Goal: Use online tool/utility: Utilize a website feature to perform a specific function

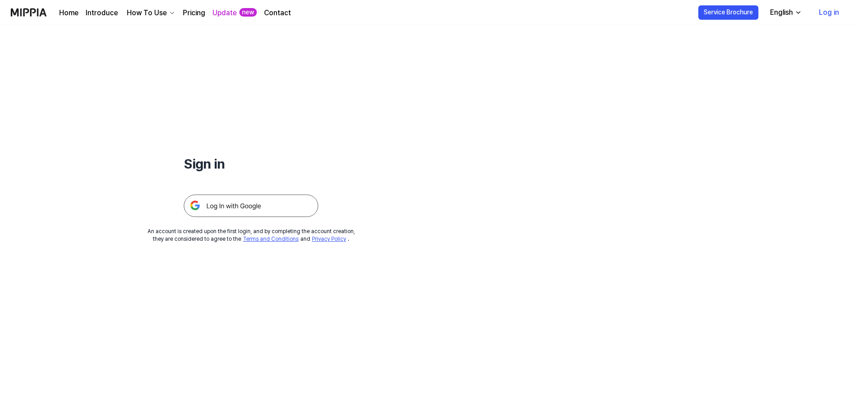
click at [254, 208] on img at bounding box center [251, 206] width 135 height 22
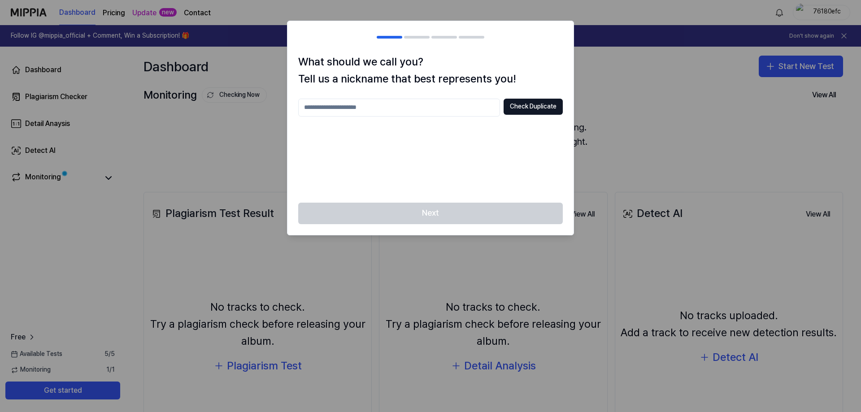
click at [471, 108] on input "text" at bounding box center [399, 108] width 202 height 18
type input "*******"
click at [529, 109] on button "Check Duplicate" at bounding box center [533, 107] width 59 height 16
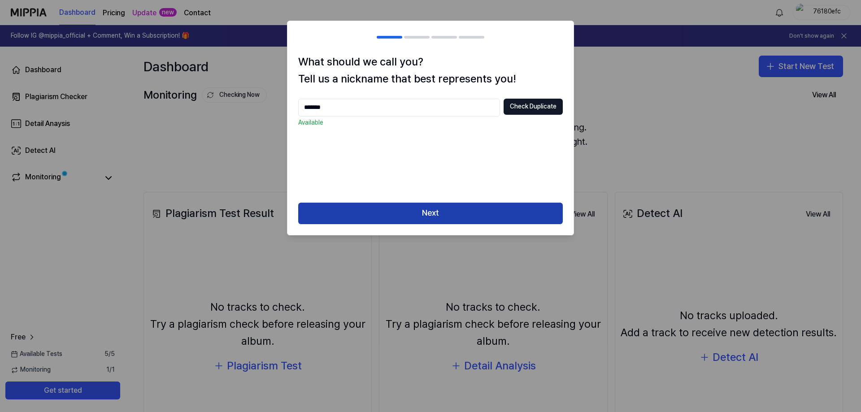
click at [460, 215] on button "Next" at bounding box center [430, 214] width 265 height 22
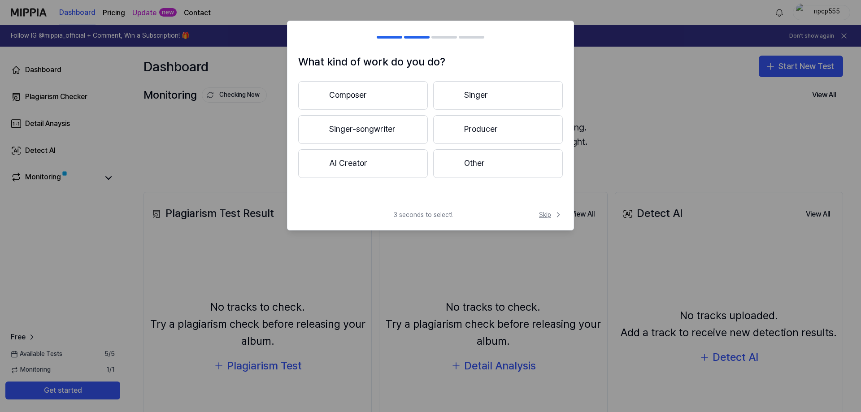
click at [554, 213] on icon at bounding box center [558, 214] width 9 height 9
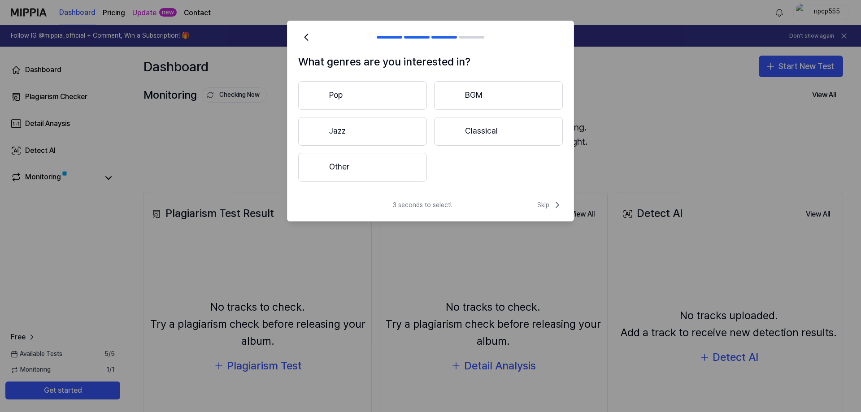
click at [554, 213] on div "3 seconds to select! Skip" at bounding box center [430, 211] width 286 height 22
click at [551, 204] on span "Skip" at bounding box center [550, 205] width 26 height 11
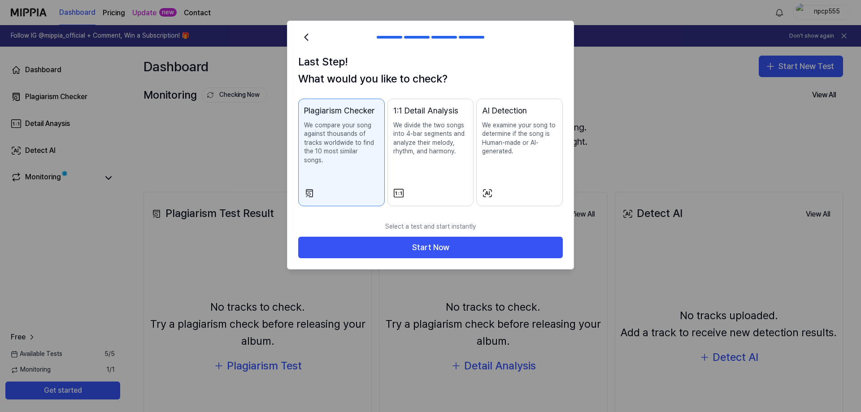
click at [513, 145] on p "We examine your song to determine if the song is Human-made or AI-generated." at bounding box center [519, 138] width 75 height 35
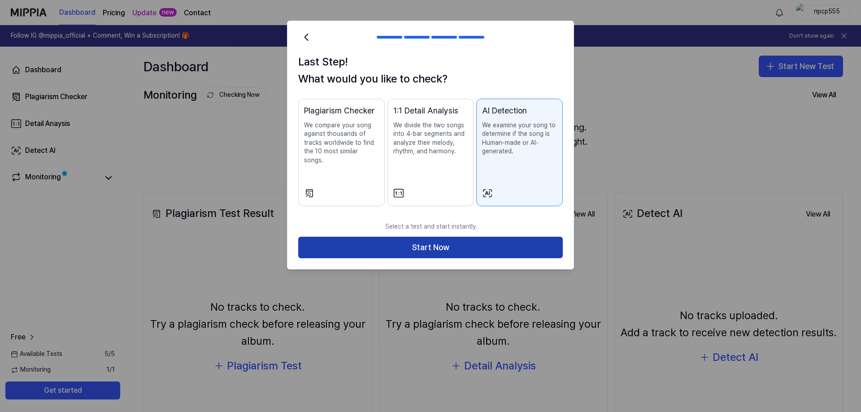
click at [471, 237] on button "Start Now" at bounding box center [430, 248] width 265 height 22
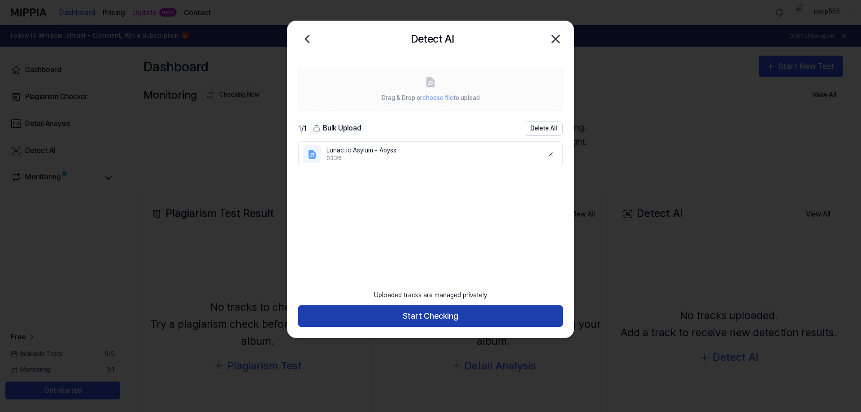
click at [481, 312] on button "Start Checking" at bounding box center [430, 316] width 265 height 22
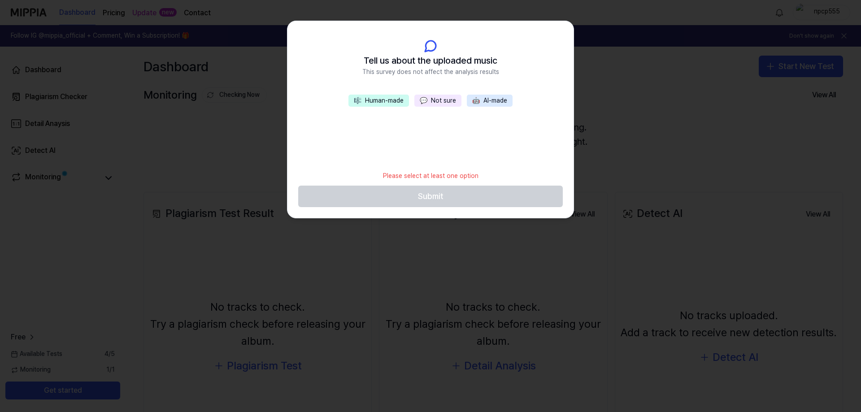
click at [440, 100] on button "💬 Not sure" at bounding box center [437, 101] width 47 height 13
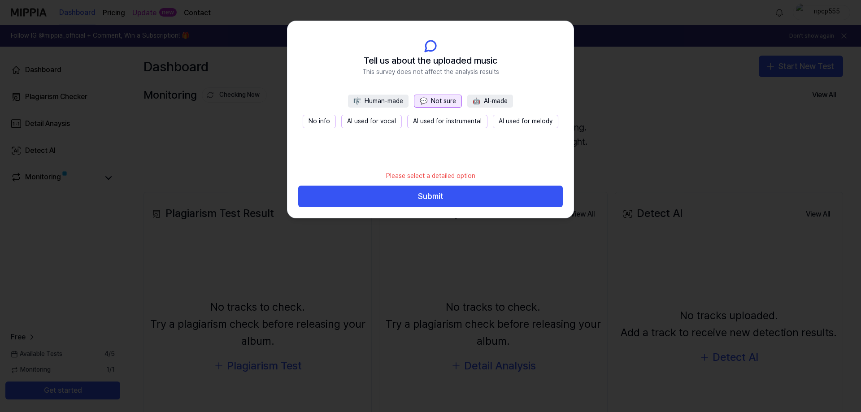
click at [321, 122] on button "No info" at bounding box center [319, 121] width 33 height 13
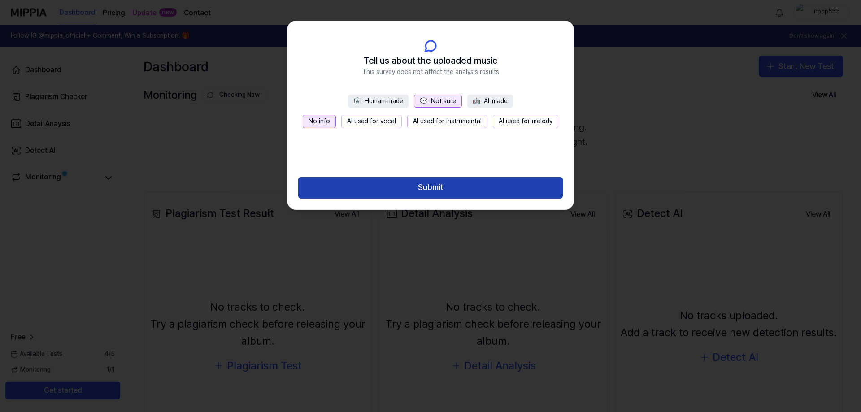
click at [433, 194] on button "Submit" at bounding box center [430, 188] width 265 height 22
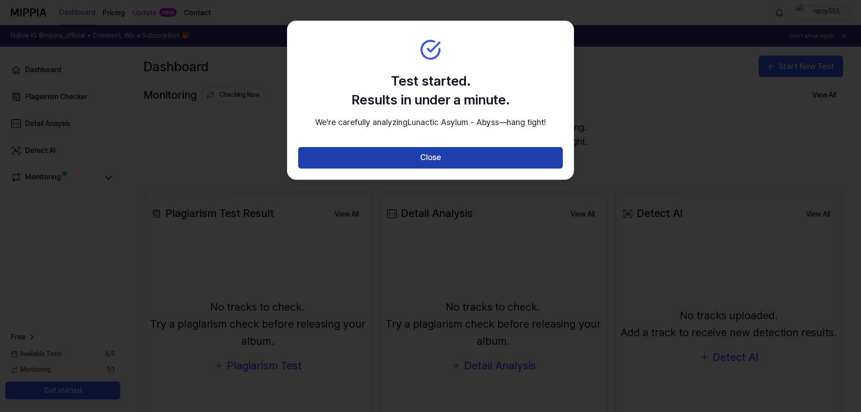
click at [448, 165] on button "Close" at bounding box center [430, 158] width 265 height 22
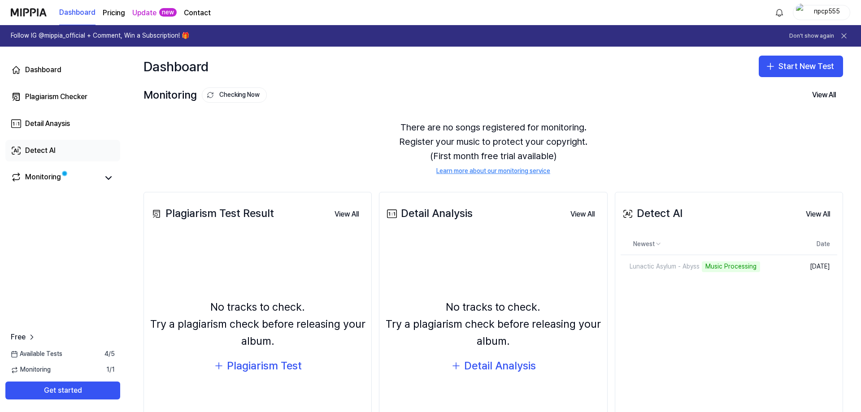
click at [57, 152] on link "Detect AI" at bounding box center [62, 151] width 115 height 22
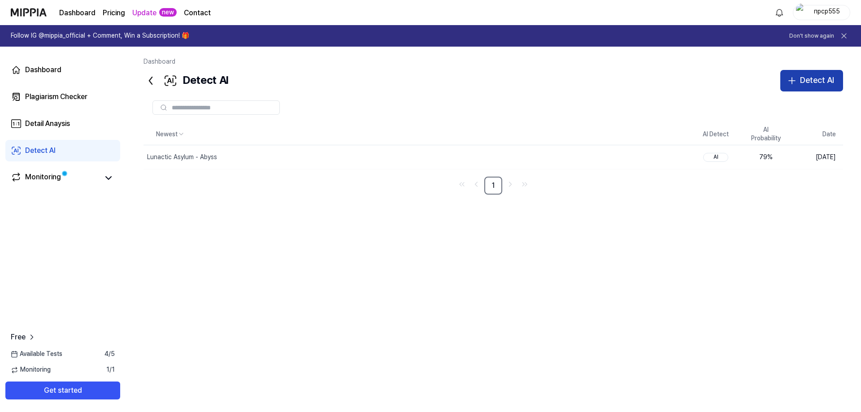
click at [797, 78] on icon "button" at bounding box center [792, 80] width 11 height 11
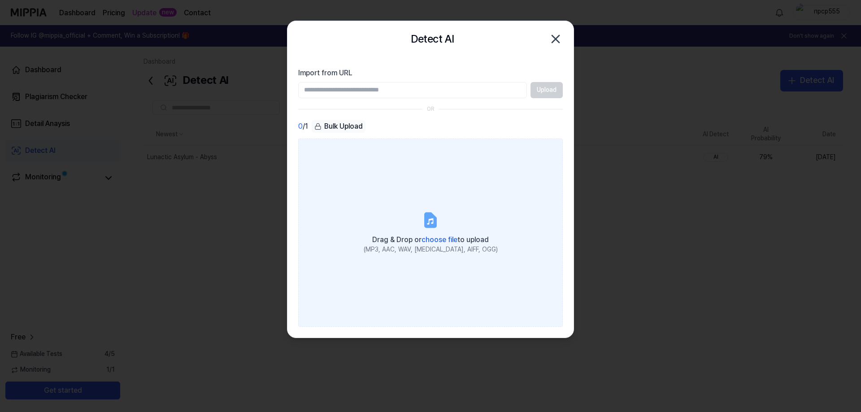
click at [435, 213] on icon at bounding box center [431, 220] width 18 height 18
click at [0, 0] on input "Drag & Drop or choose file to upload (MP3, AAC, WAV, [MEDICAL_DATA], AIFF, OGG)" at bounding box center [0, 0] width 0 height 0
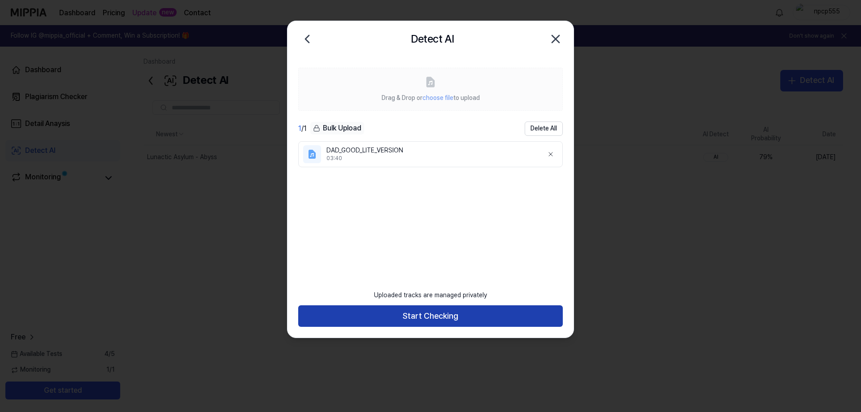
click at [411, 316] on button "Start Checking" at bounding box center [430, 316] width 265 height 22
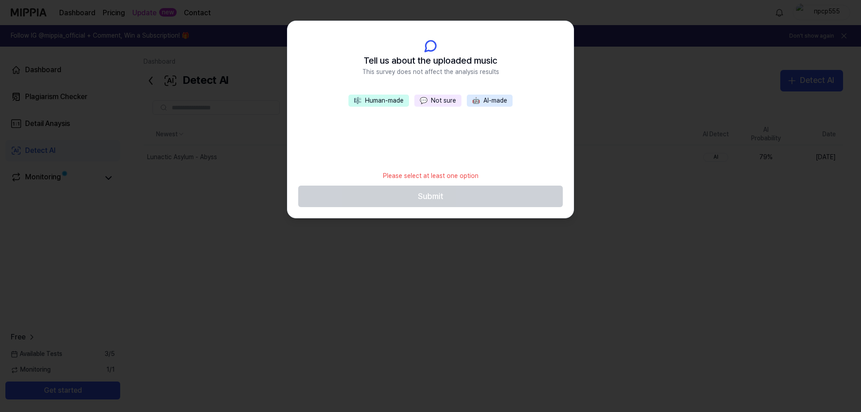
click at [427, 102] on span "💬" at bounding box center [424, 100] width 8 height 7
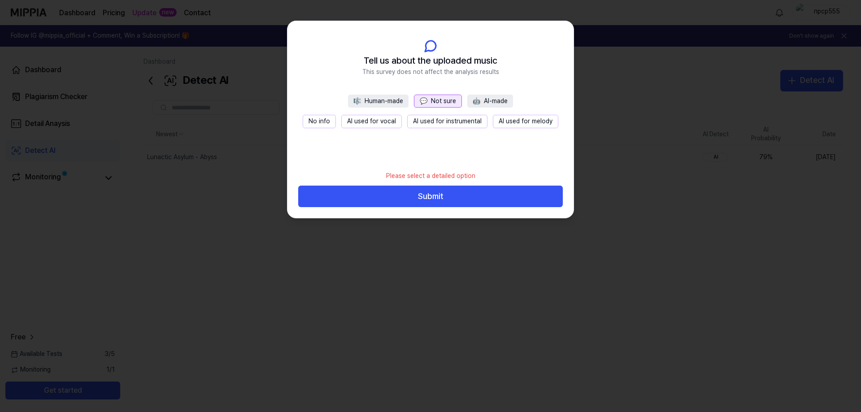
click at [324, 123] on button "No info" at bounding box center [319, 121] width 33 height 13
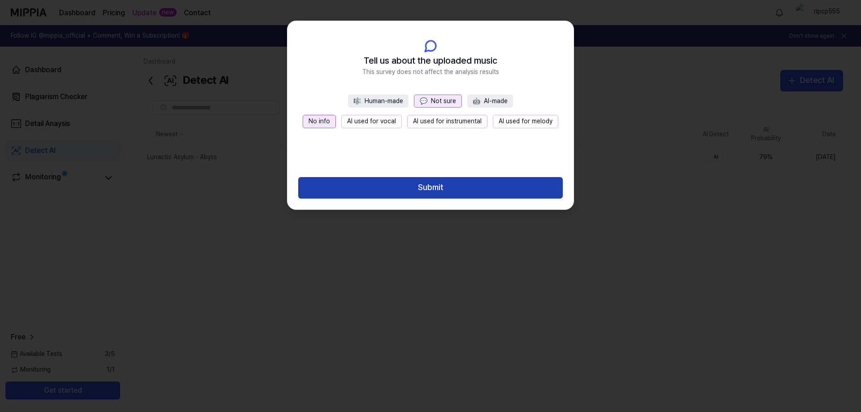
click at [463, 187] on button "Submit" at bounding box center [430, 188] width 265 height 22
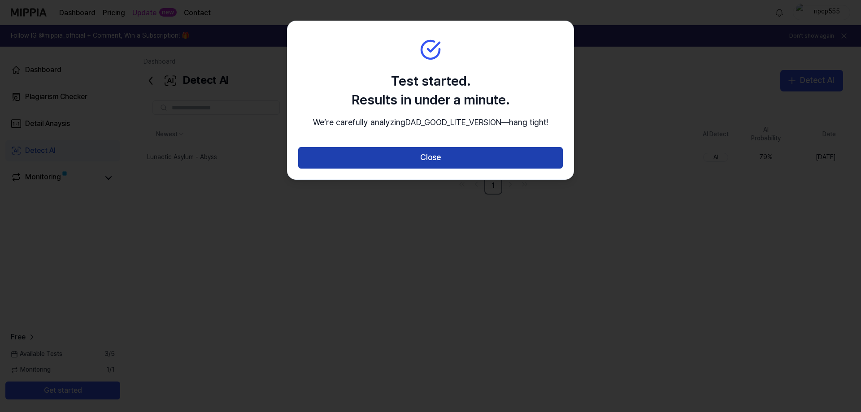
click at [466, 169] on button "Close" at bounding box center [430, 158] width 265 height 22
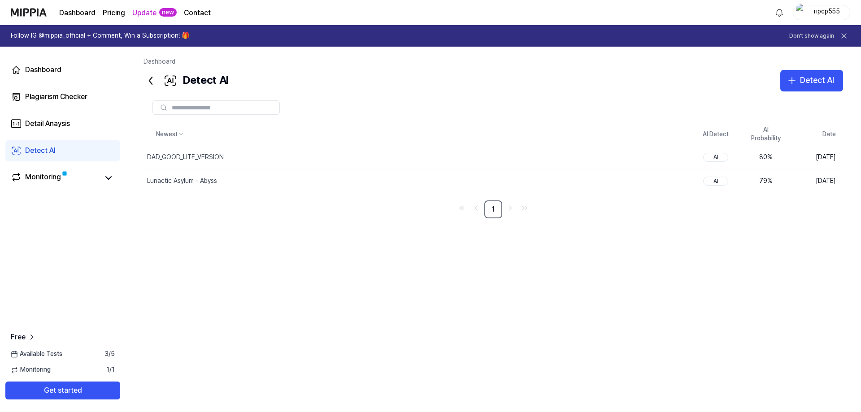
click at [788, 319] on div "Newest AI Detect AI Probability Date DAD_GOOD_LITE_VERSION Delete AI 80 % [DATE…" at bounding box center [493, 258] width 700 height 268
click at [807, 328] on div "Newest AI Detect AI Probability Date DAD_GOOD_LITE_VERSION Delete AI 80 % [DATE…" at bounding box center [493, 258] width 700 height 268
click at [814, 78] on div "Detect AI" at bounding box center [817, 80] width 34 height 13
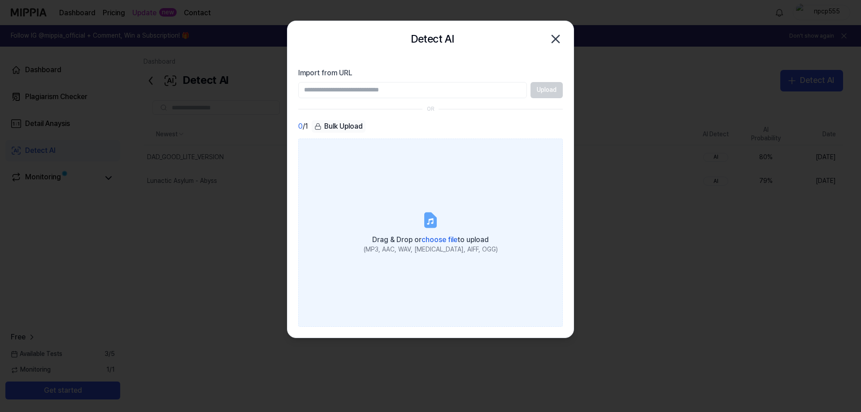
click at [417, 225] on label "Drag & Drop or choose file to upload (MP3, AAC, WAV, [MEDICAL_DATA], AIFF, OGG)" at bounding box center [430, 233] width 265 height 188
click at [0, 0] on input "Drag & Drop or choose file to upload (MP3, AAC, WAV, [MEDICAL_DATA], AIFF, OGG)" at bounding box center [0, 0] width 0 height 0
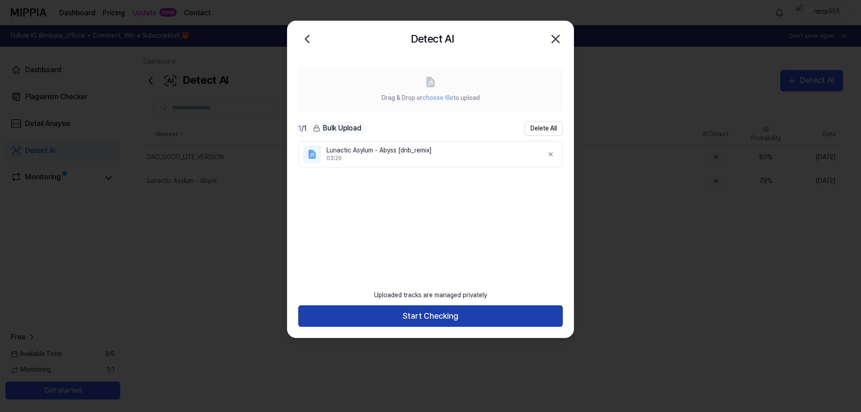
click at [406, 312] on button "Start Checking" at bounding box center [430, 316] width 265 height 22
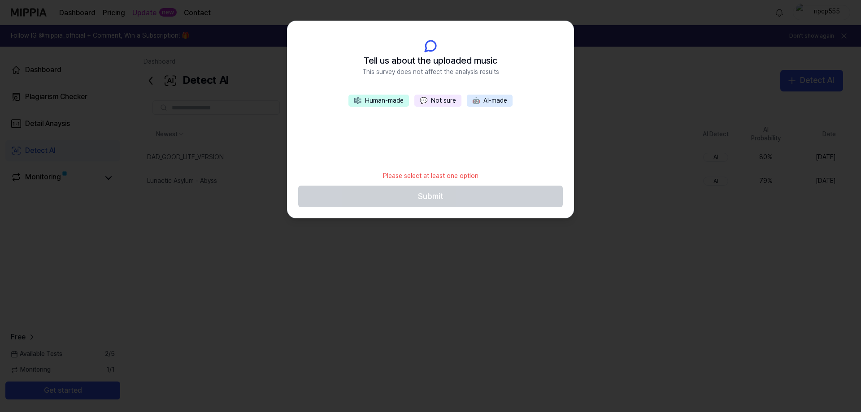
click at [434, 98] on button "💬 Not sure" at bounding box center [437, 101] width 47 height 13
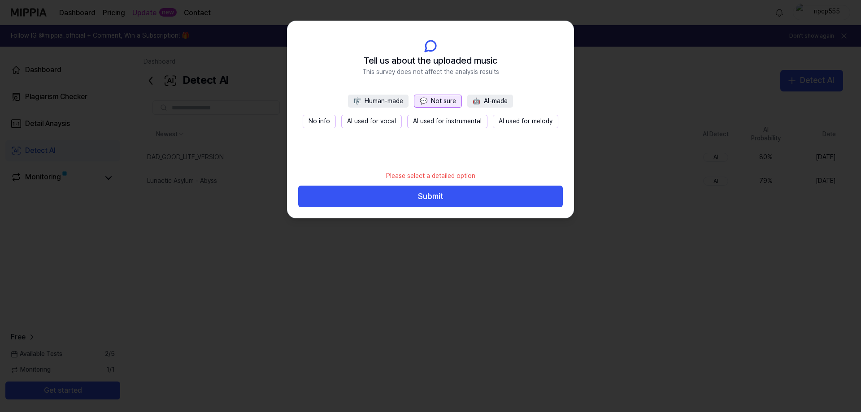
click at [326, 119] on button "No info" at bounding box center [319, 121] width 33 height 13
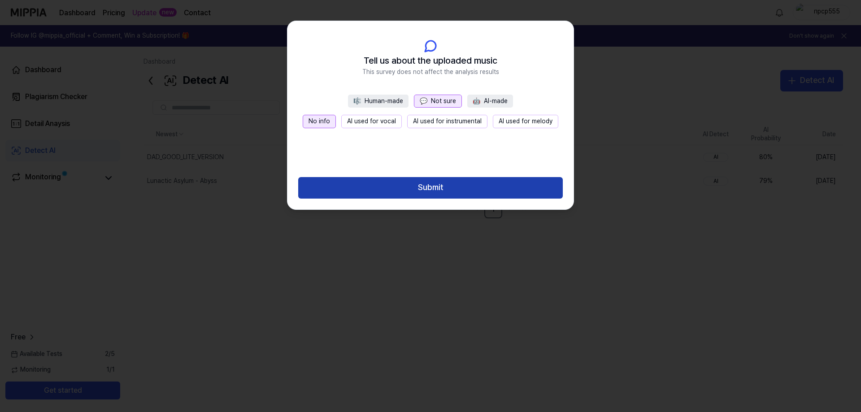
click at [481, 190] on button "Submit" at bounding box center [430, 188] width 265 height 22
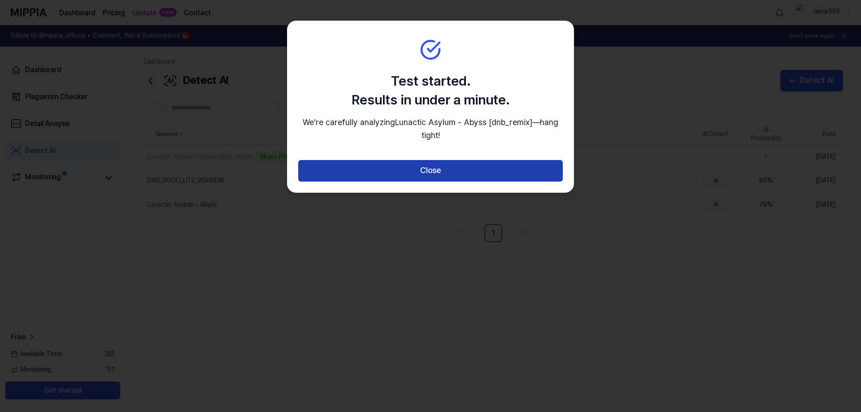
click at [461, 173] on button "Close" at bounding box center [430, 171] width 265 height 22
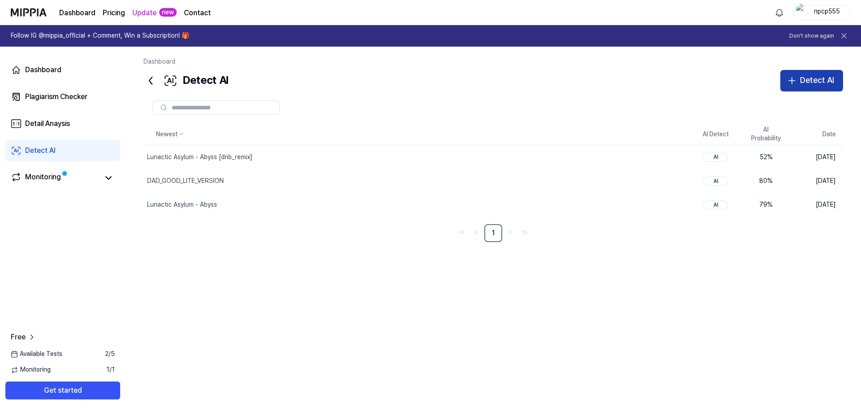
click at [815, 81] on div "Detect AI" at bounding box center [817, 80] width 34 height 13
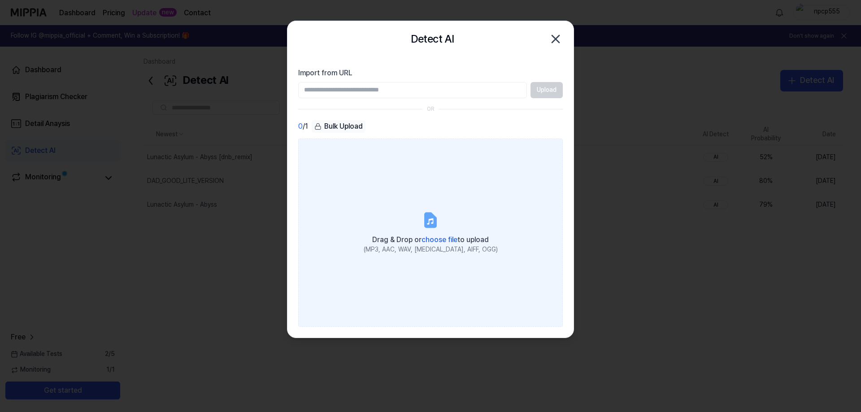
click at [429, 225] on icon at bounding box center [430, 220] width 11 height 14
click at [0, 0] on input "Drag & Drop or choose file to upload (MP3, AAC, WAV, [MEDICAL_DATA], AIFF, OGG)" at bounding box center [0, 0] width 0 height 0
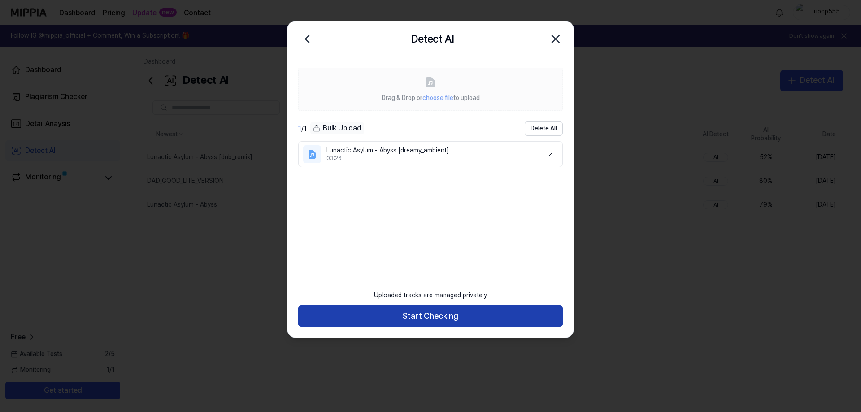
click at [472, 315] on button "Start Checking" at bounding box center [430, 316] width 265 height 22
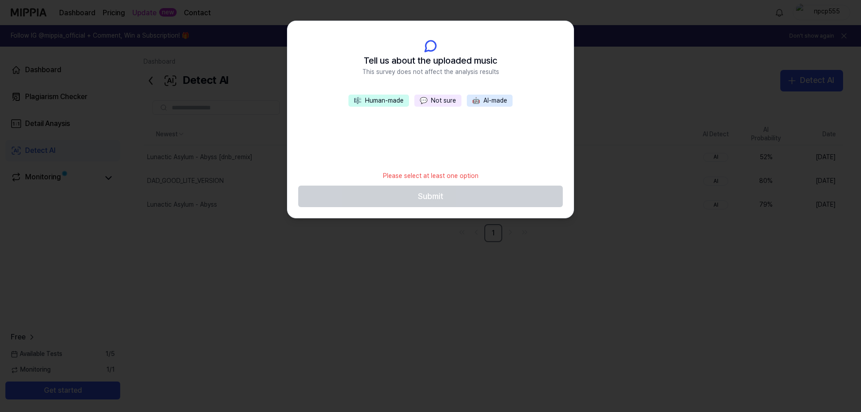
click at [440, 100] on button "💬 Not sure" at bounding box center [437, 101] width 47 height 13
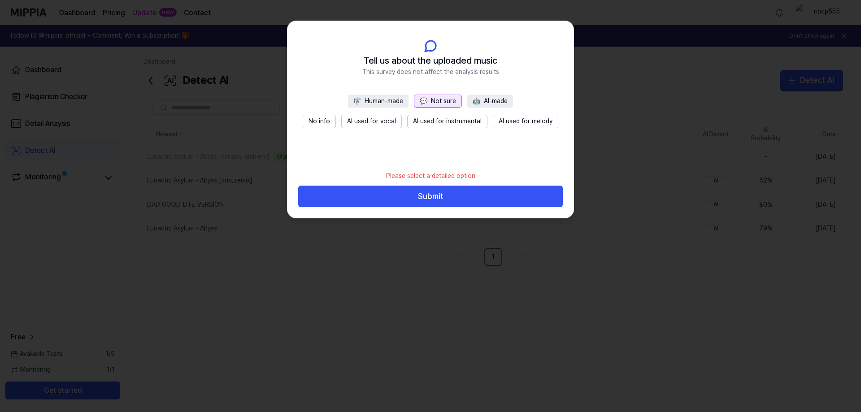
click at [326, 118] on button "No info" at bounding box center [319, 121] width 33 height 13
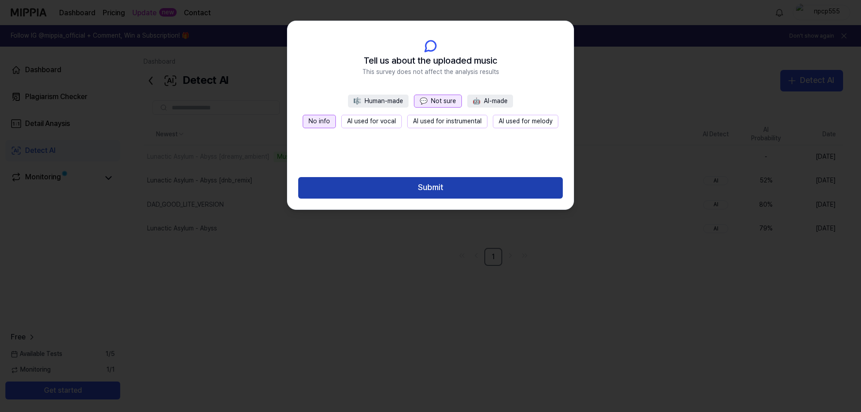
click at [448, 185] on button "Submit" at bounding box center [430, 188] width 265 height 22
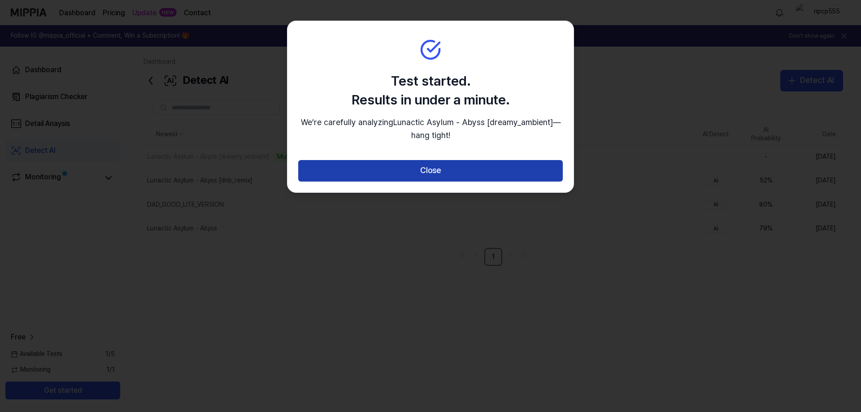
click at [455, 169] on button "Close" at bounding box center [430, 171] width 265 height 22
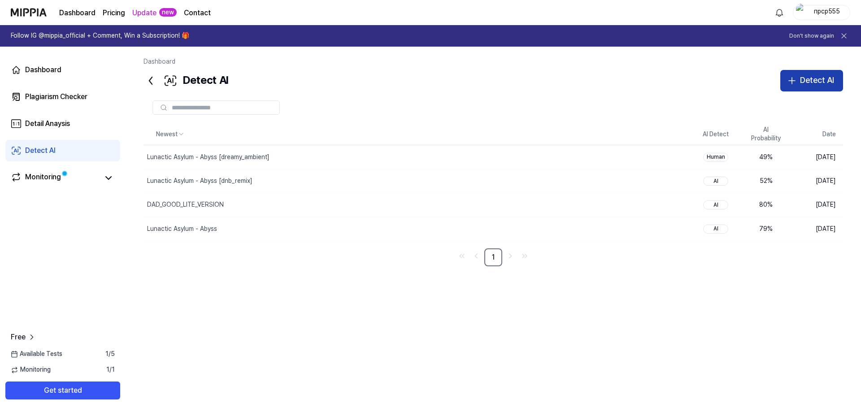
click at [797, 82] on icon "button" at bounding box center [792, 80] width 11 height 11
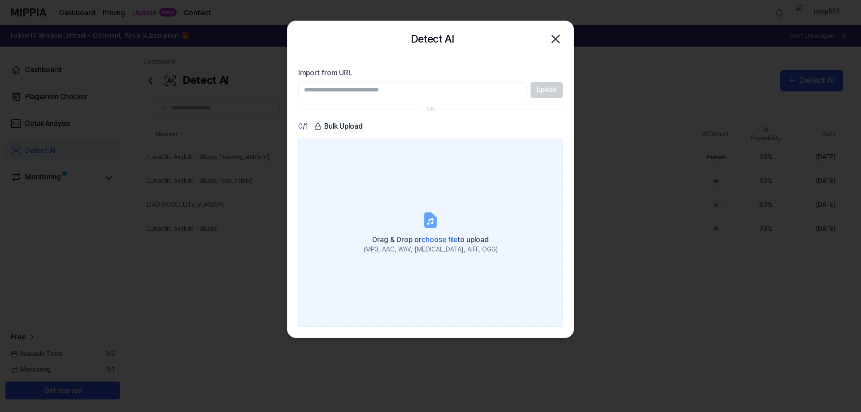
click at [415, 216] on label "Drag & Drop or choose file to upload (MP3, AAC, WAV, [MEDICAL_DATA], AIFF, OGG)" at bounding box center [430, 233] width 265 height 188
click at [0, 0] on input "Drag & Drop or choose file to upload (MP3, AAC, WAV, [MEDICAL_DATA], AIFF, OGG)" at bounding box center [0, 0] width 0 height 0
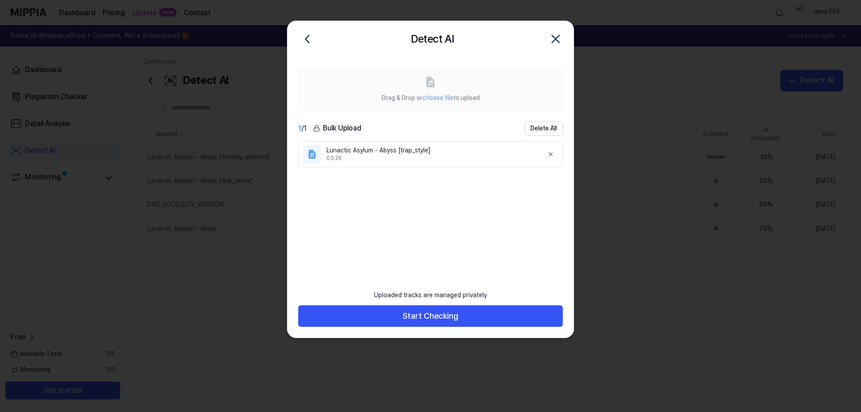
drag, startPoint x: 450, startPoint y: 315, endPoint x: 477, endPoint y: 270, distance: 52.5
click at [477, 270] on div "Drag & Drop or choose file to upload 1 / 1 Bulk Upload Delete All Lunactic Asyl…" at bounding box center [430, 197] width 286 height 281
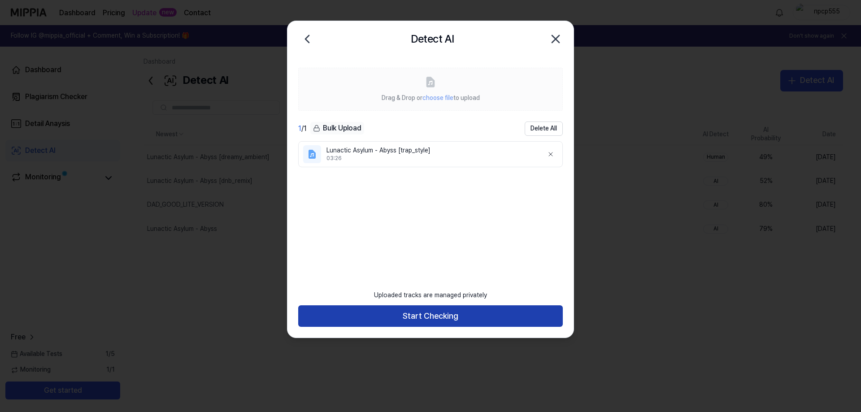
click at [462, 313] on button "Start Checking" at bounding box center [430, 316] width 265 height 22
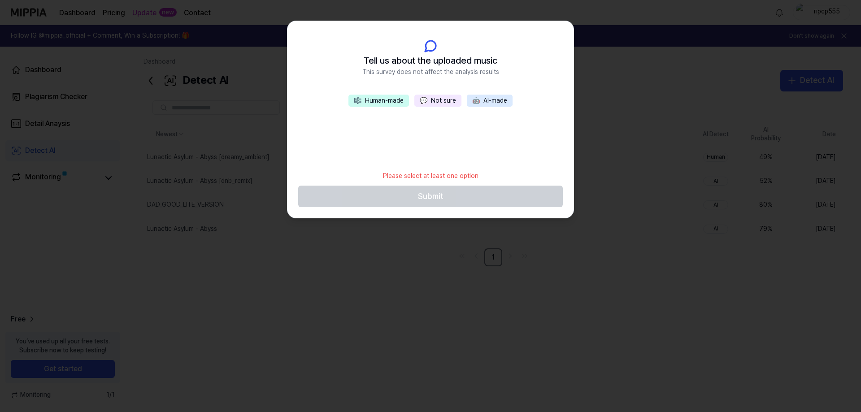
click at [400, 101] on button "🎼 Human-made" at bounding box center [378, 101] width 61 height 13
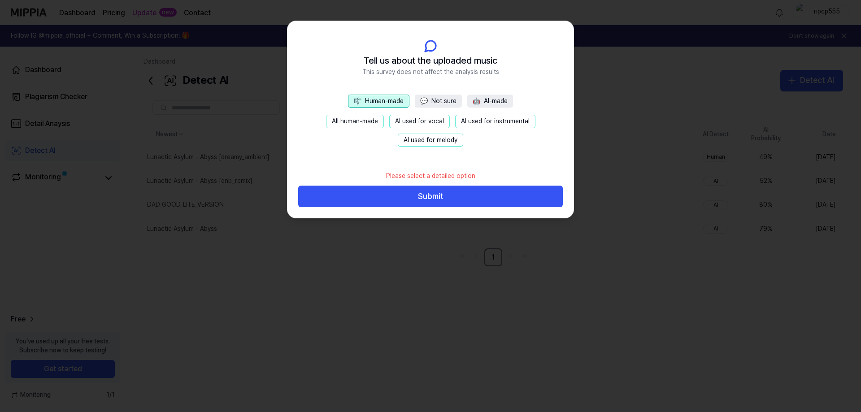
click at [430, 98] on button "💬 Not sure" at bounding box center [438, 101] width 47 height 13
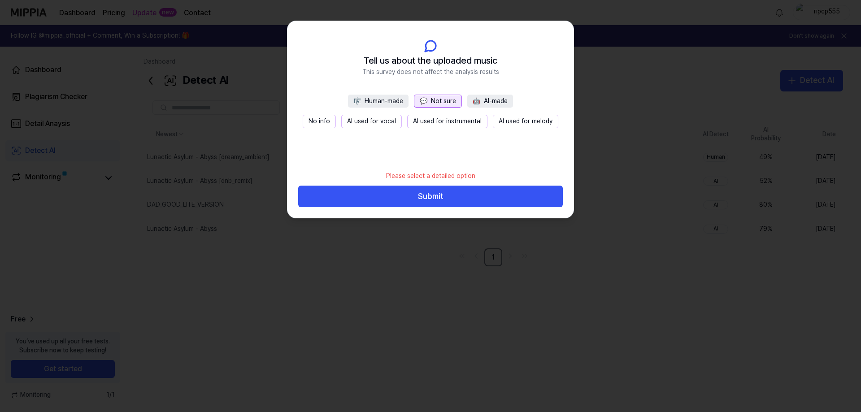
click at [369, 103] on button "🎼 Human-made" at bounding box center [378, 101] width 61 height 13
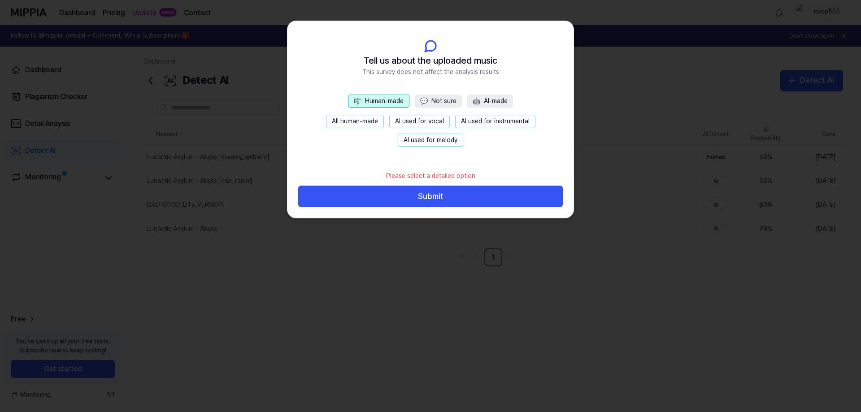
click at [363, 120] on button "All human-made" at bounding box center [355, 121] width 58 height 13
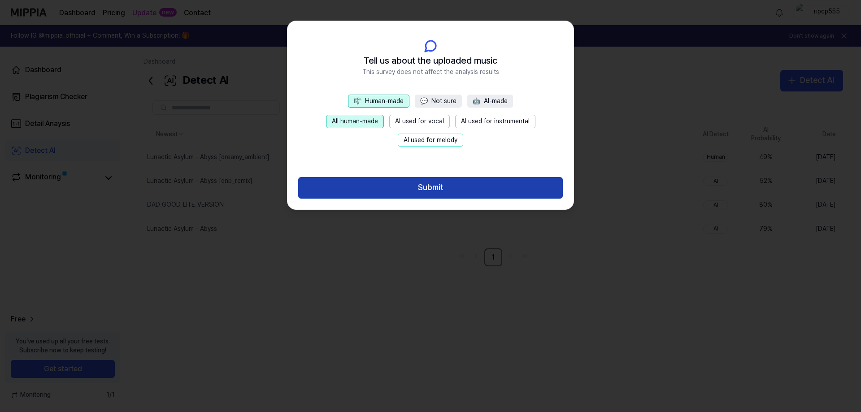
click at [471, 183] on button "Submit" at bounding box center [430, 188] width 265 height 22
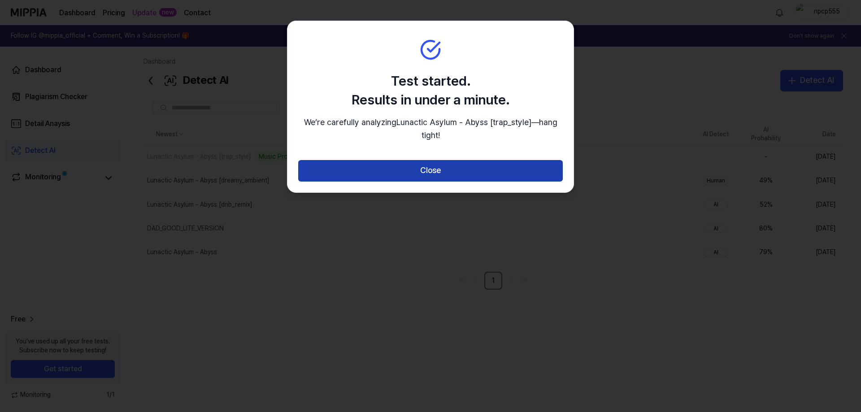
click at [474, 167] on button "Close" at bounding box center [430, 171] width 265 height 22
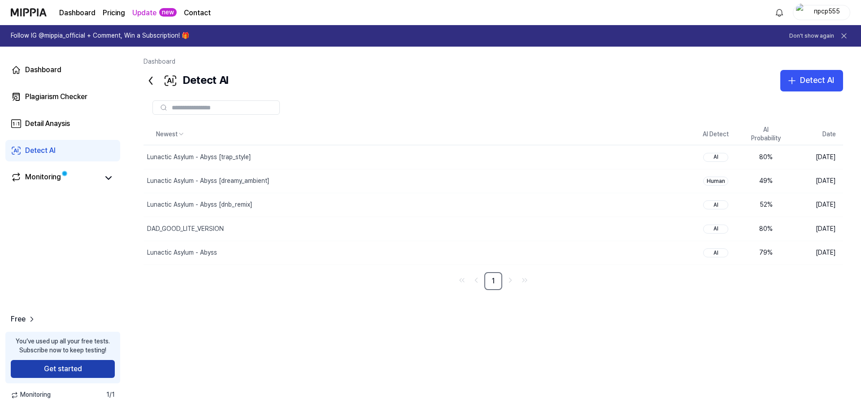
click at [81, 363] on button "Get started" at bounding box center [63, 369] width 104 height 18
